Goal: Task Accomplishment & Management: Manage account settings

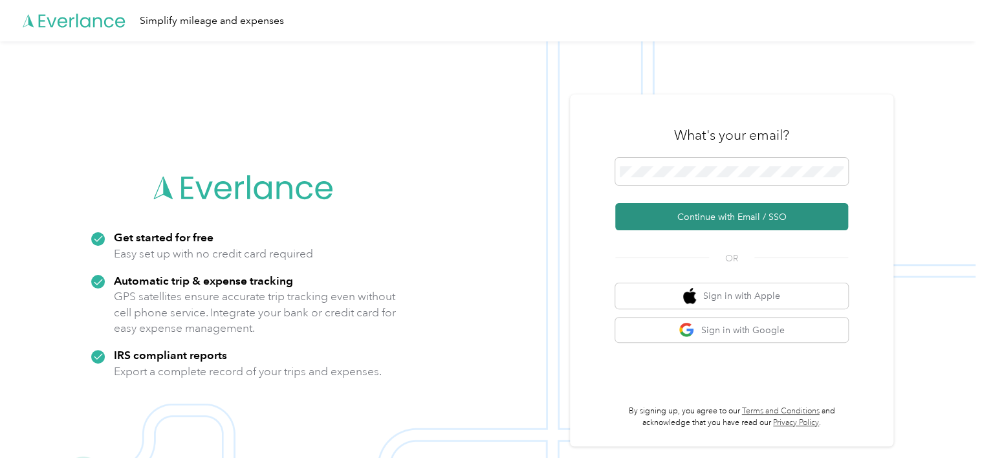
click at [680, 215] on button "Continue with Email / SSO" at bounding box center [731, 216] width 233 height 27
click at [740, 218] on button "Continue with Email / SSO" at bounding box center [731, 216] width 233 height 27
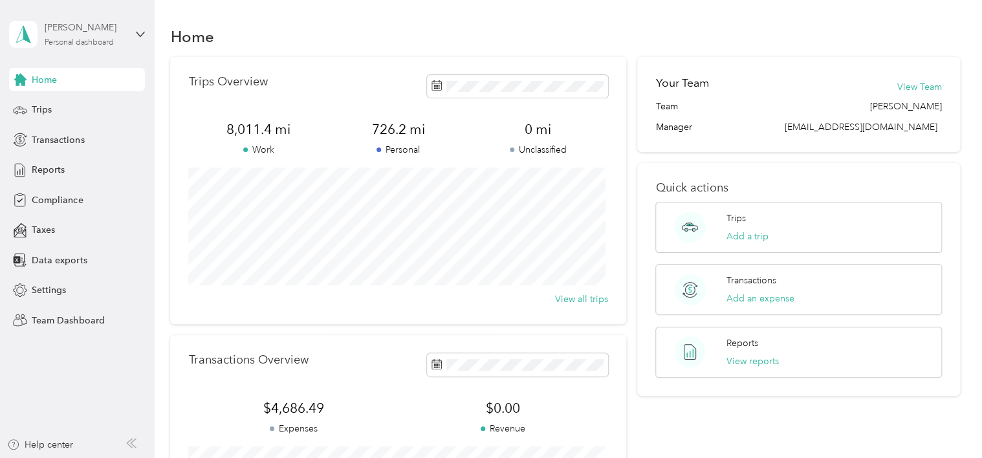
click at [56, 28] on div "[PERSON_NAME]" at bounding box center [85, 28] width 81 height 14
click at [65, 102] on div "Team dashboard" at bounding box center [55, 105] width 69 height 14
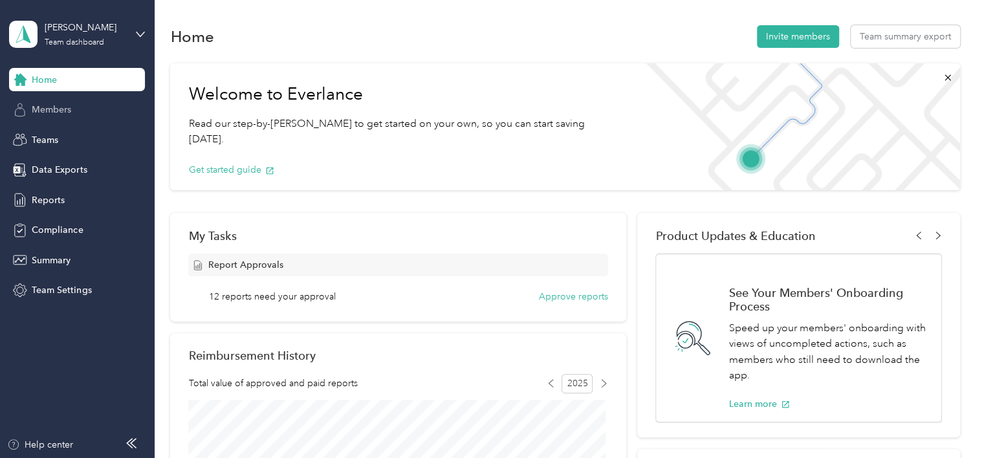
click at [52, 107] on span "Members" at bounding box center [51, 110] width 39 height 14
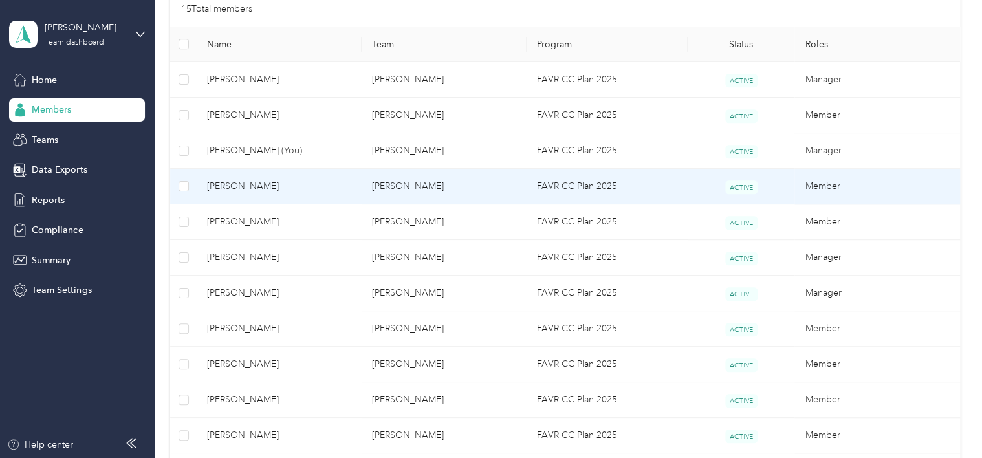
scroll to position [323, 0]
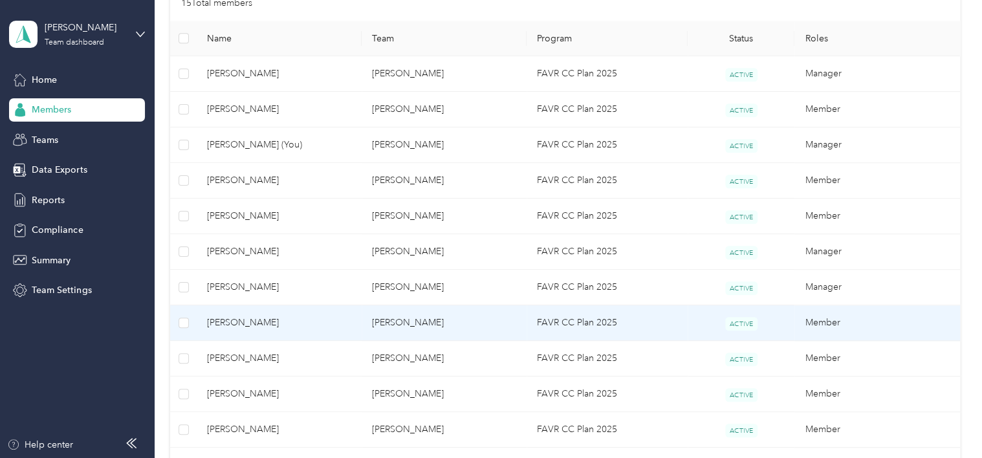
click at [272, 321] on span "[PERSON_NAME]" at bounding box center [279, 323] width 144 height 14
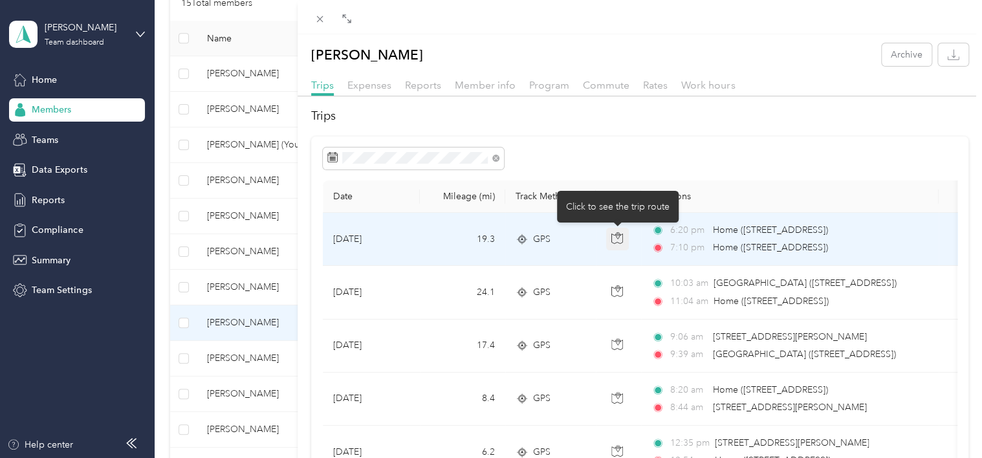
click at [613, 238] on icon "button" at bounding box center [617, 238] width 12 height 12
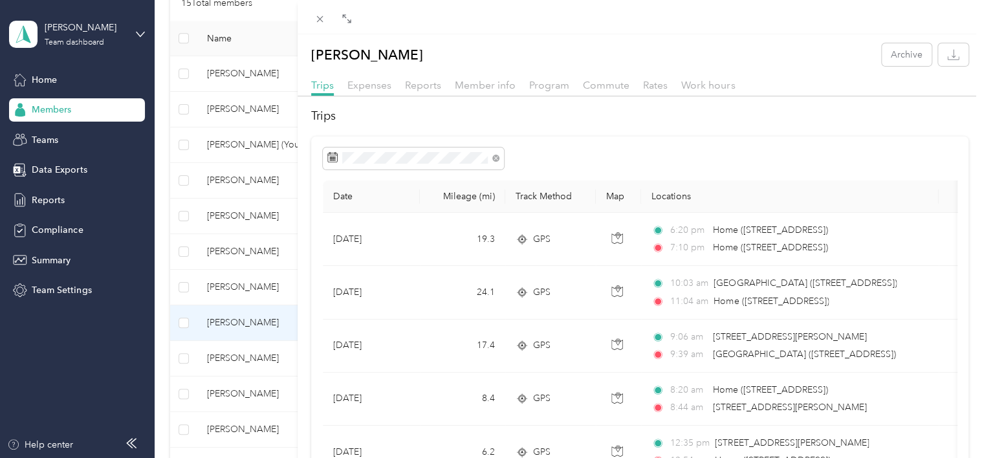
click at [819, 101] on div at bounding box center [640, 99] width 684 height 7
